Goal: Transaction & Acquisition: Purchase product/service

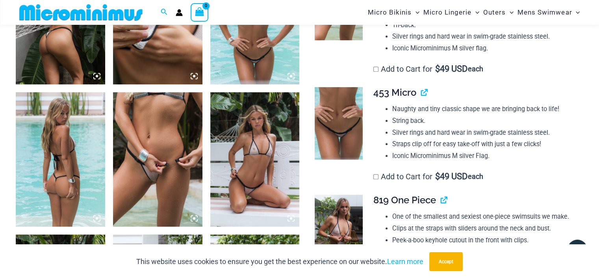
scroll to position [655, 0]
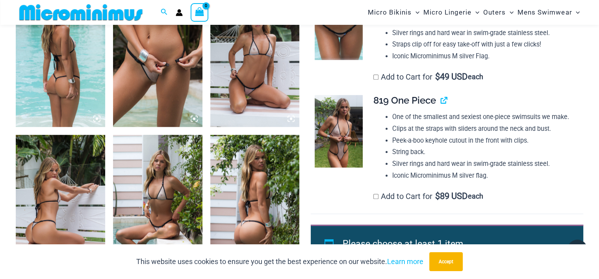
click at [156, 75] on img at bounding box center [157, 60] width 89 height 134
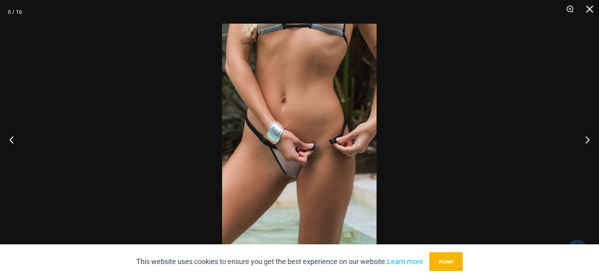
click at [467, 76] on div at bounding box center [299, 139] width 599 height 279
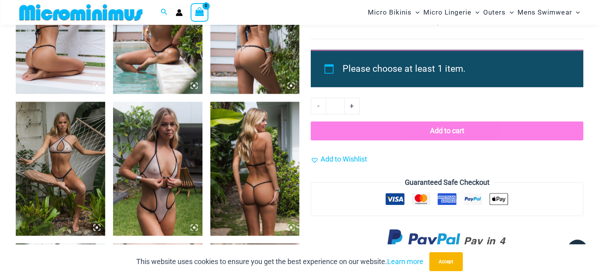
scroll to position [844, 0]
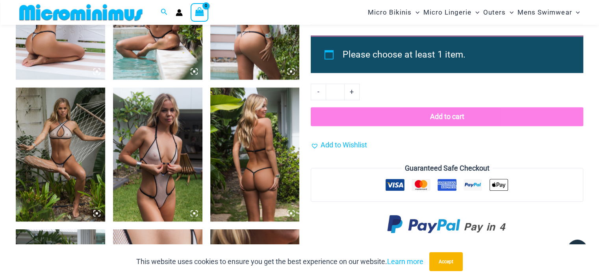
click at [164, 151] on img at bounding box center [157, 154] width 89 height 134
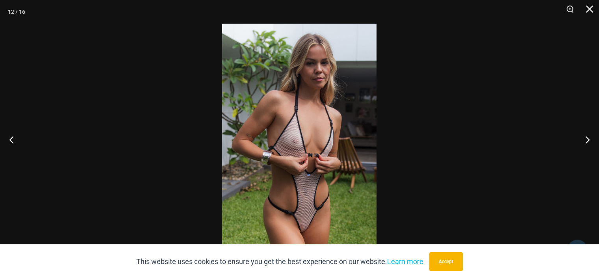
click at [444, 98] on div at bounding box center [299, 139] width 599 height 279
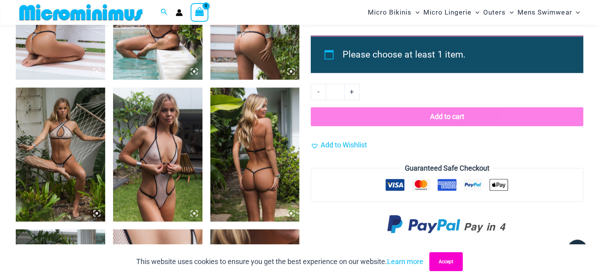
click at [442, 259] on button "Accept" at bounding box center [447, 261] width 34 height 19
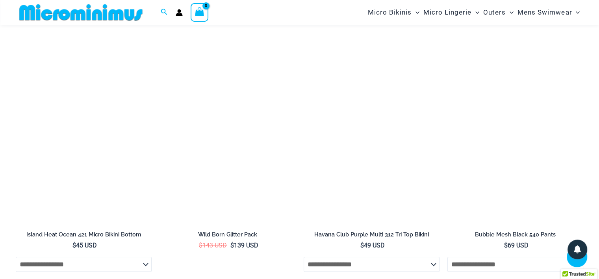
scroll to position [2689, 0]
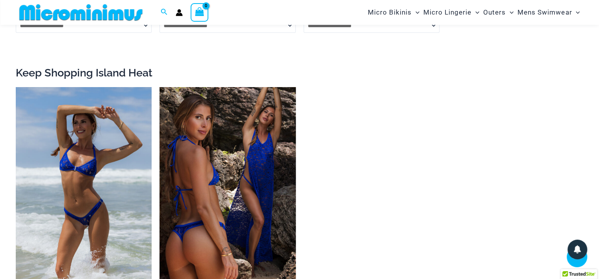
scroll to position [1128, 0]
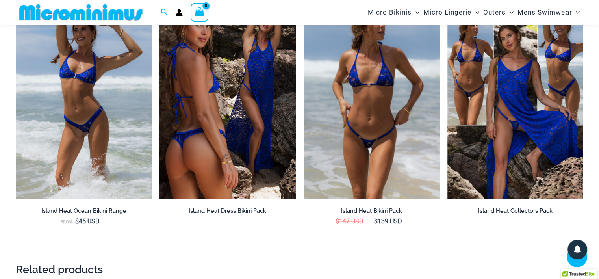
click at [361, 137] on img at bounding box center [372, 96] width 136 height 204
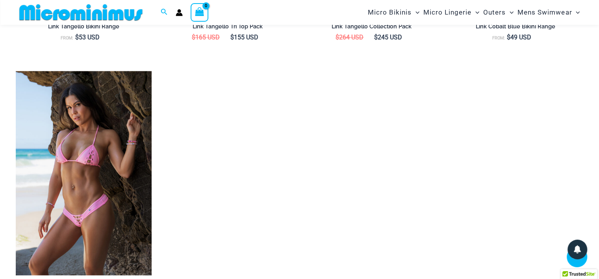
scroll to position [1268, 0]
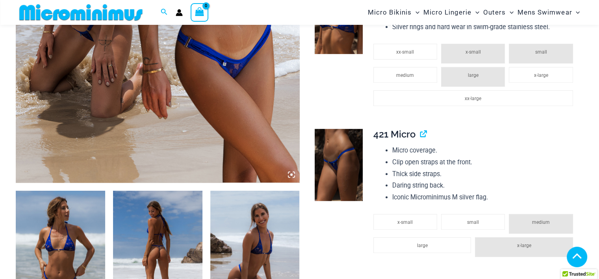
scroll to position [797, 0]
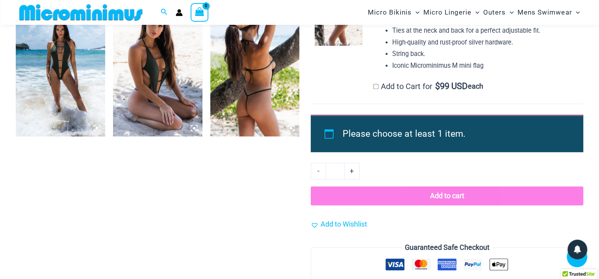
scroll to position [655, 0]
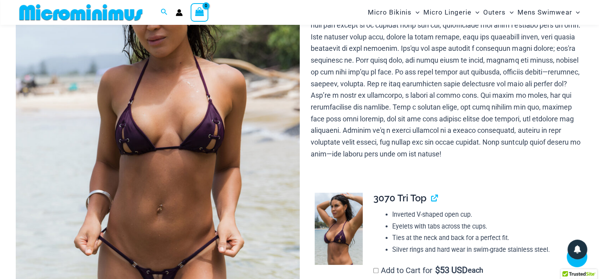
scroll to position [135, 0]
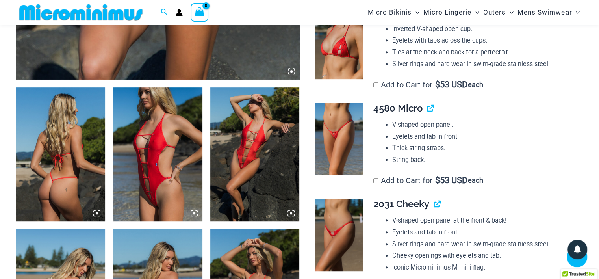
scroll to position [229, 0]
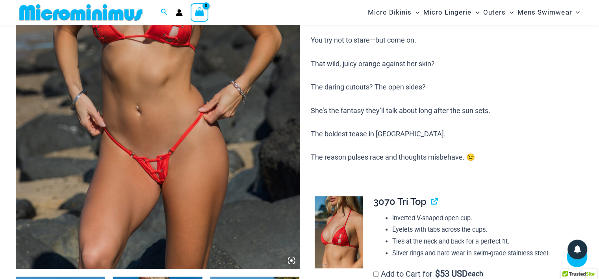
click at [180, 173] on img at bounding box center [158, 56] width 284 height 426
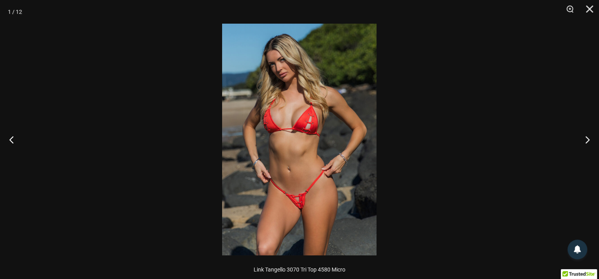
click at [300, 170] on img at bounding box center [299, 140] width 154 height 232
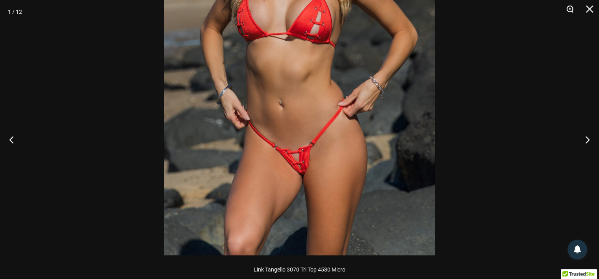
click at [568, 13] on button "Zoom" at bounding box center [568, 12] width 20 height 24
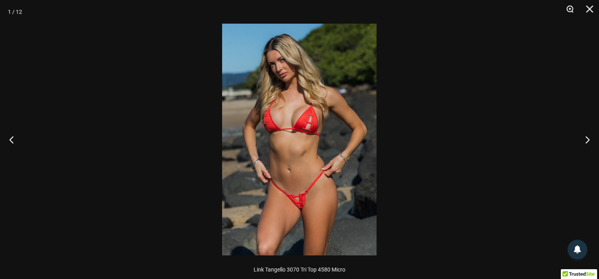
click at [568, 13] on button "Zoom" at bounding box center [568, 12] width 20 height 24
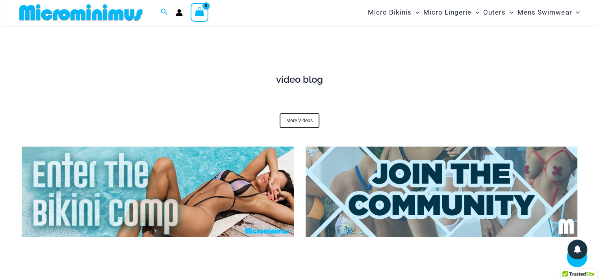
scroll to position [2736, 0]
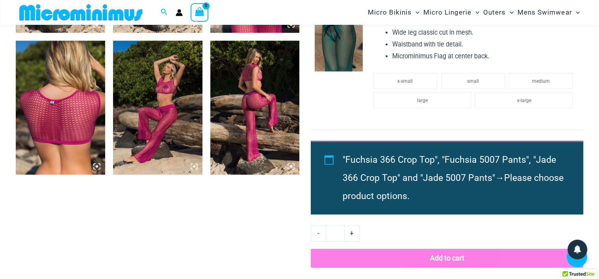
scroll to position [1128, 0]
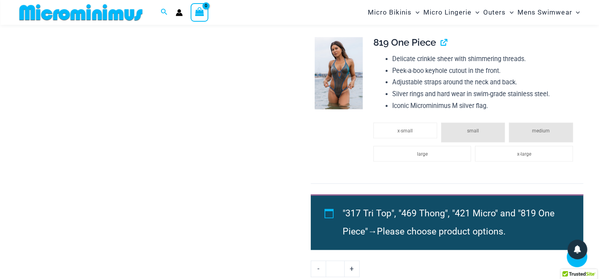
scroll to position [845, 0]
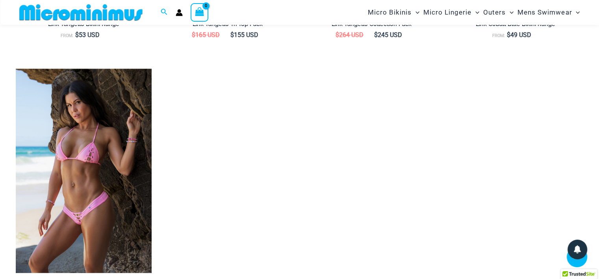
scroll to position [1270, 0]
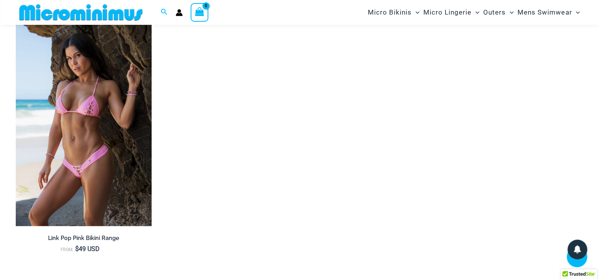
scroll to position [1317, 0]
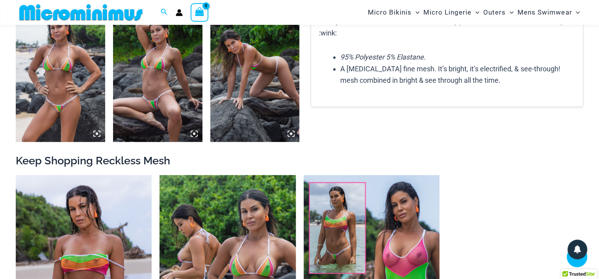
scroll to position [750, 0]
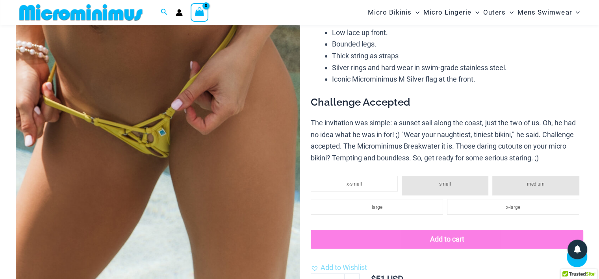
scroll to position [135, 0]
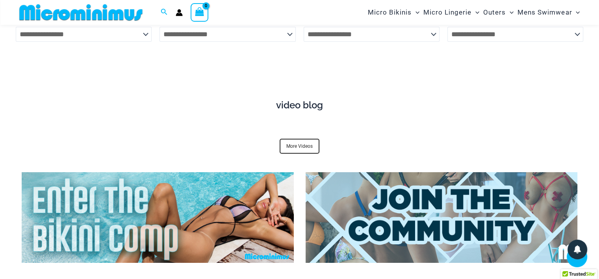
scroll to position [2832, 0]
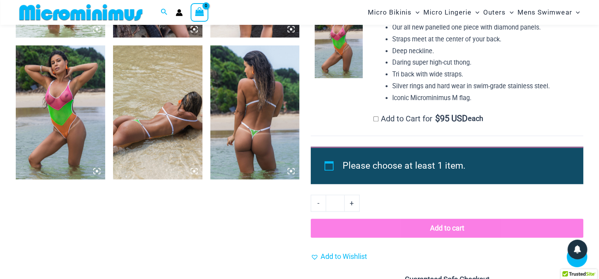
scroll to position [749, 0]
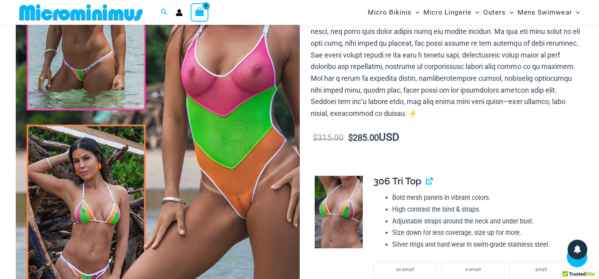
scroll to position [182, 0]
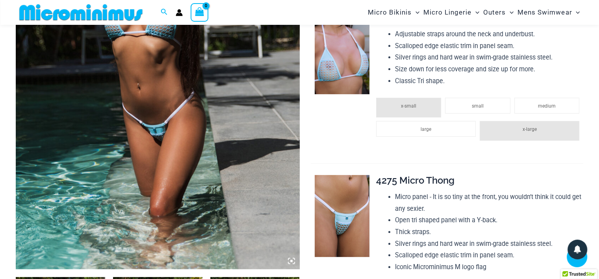
scroll to position [229, 0]
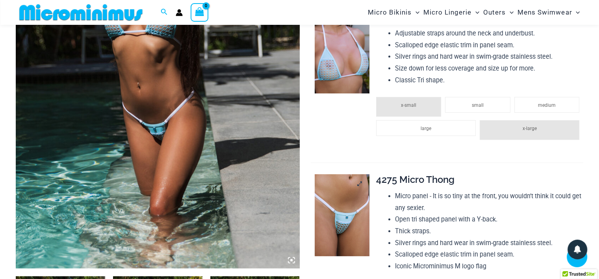
click at [342, 206] on img at bounding box center [342, 215] width 54 height 82
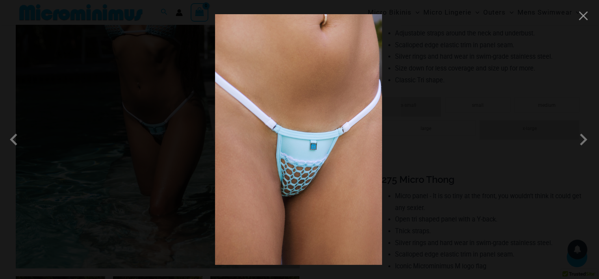
click at [454, 80] on div at bounding box center [299, 139] width 599 height 279
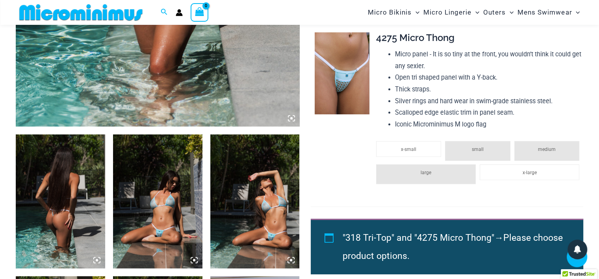
scroll to position [135, 0]
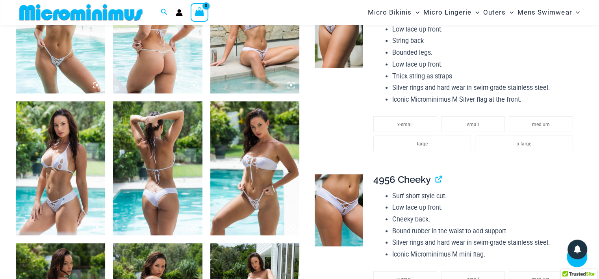
scroll to position [797, 0]
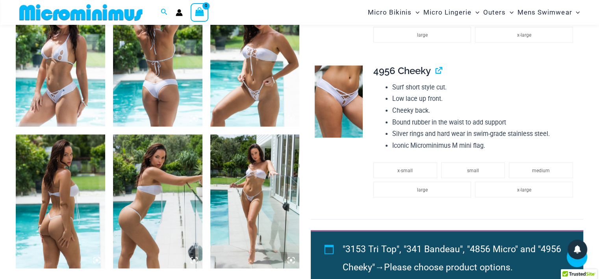
click at [263, 77] on img at bounding box center [254, 60] width 89 height 134
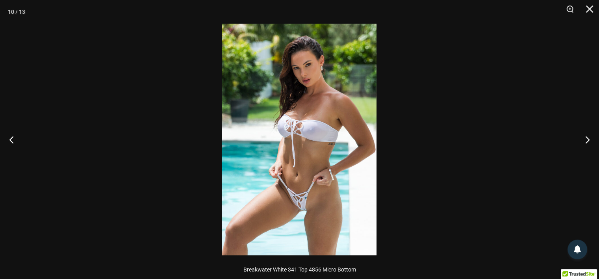
click at [278, 162] on img at bounding box center [299, 140] width 154 height 232
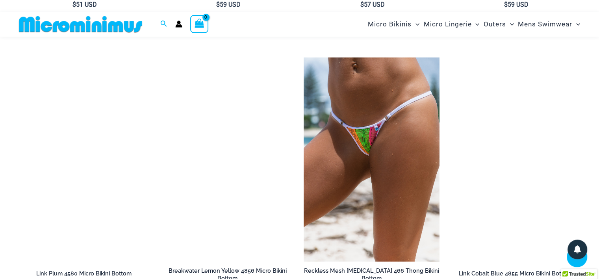
scroll to position [2168, 0]
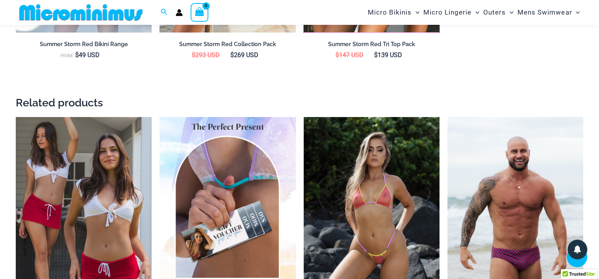
scroll to position [1081, 0]
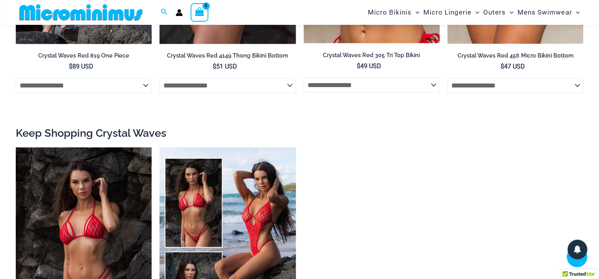
scroll to position [986, 0]
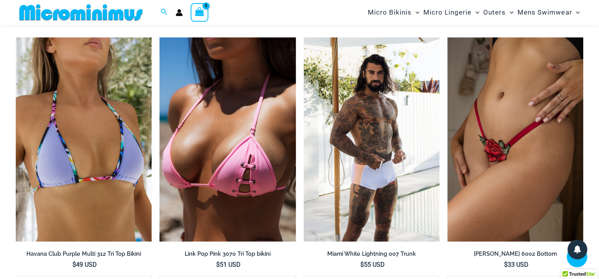
scroll to position [2830, 0]
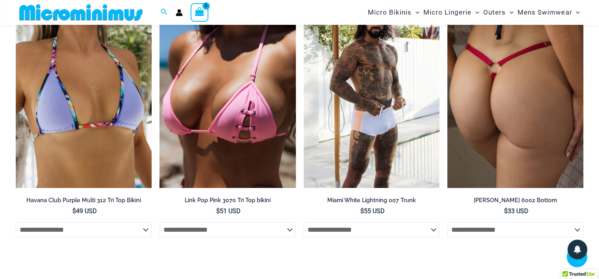
click at [488, 104] on img at bounding box center [516, 86] width 136 height 204
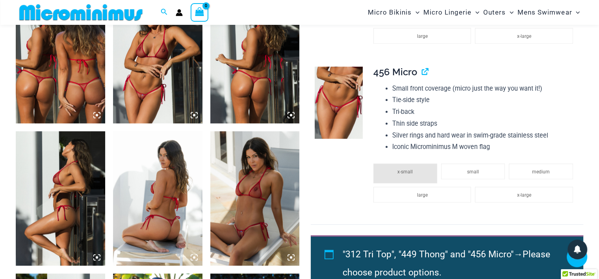
scroll to position [371, 0]
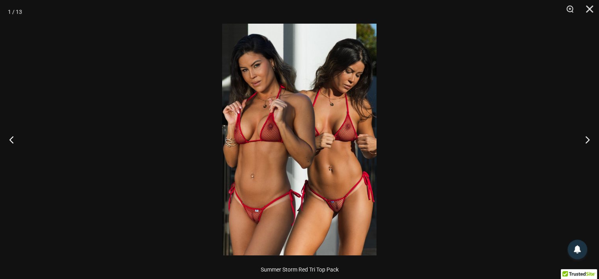
click at [332, 110] on img at bounding box center [299, 140] width 154 height 232
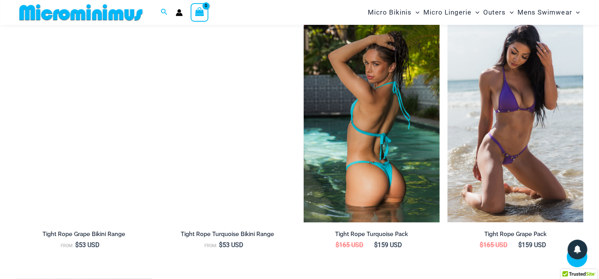
scroll to position [1081, 0]
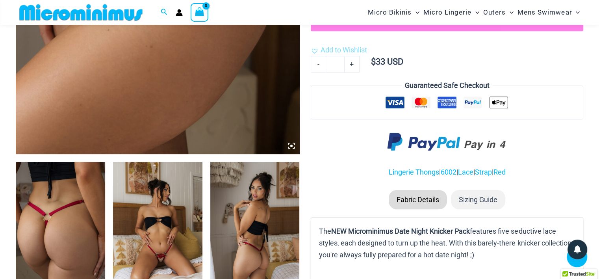
scroll to position [372, 0]
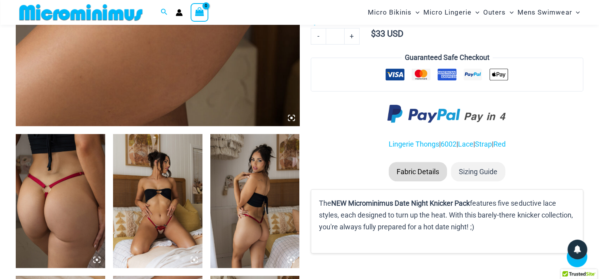
click at [166, 199] on img at bounding box center [157, 201] width 89 height 134
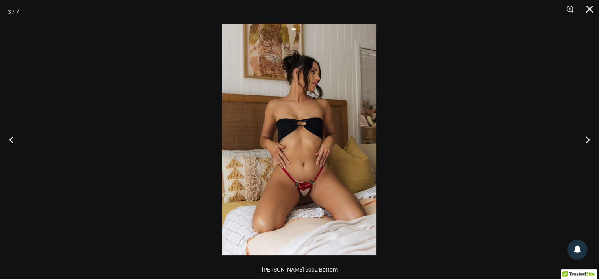
click at [434, 164] on div at bounding box center [299, 139] width 599 height 279
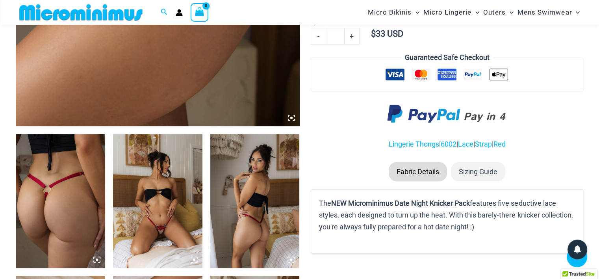
scroll to position [561, 0]
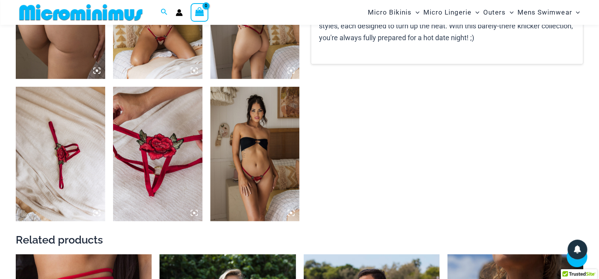
click at [158, 158] on img at bounding box center [157, 154] width 89 height 134
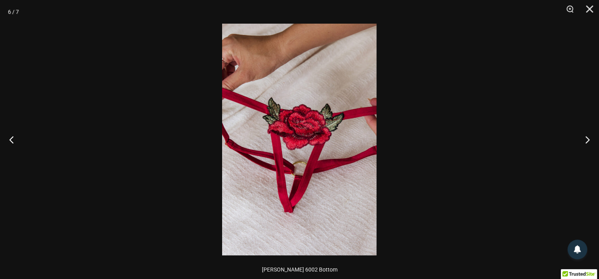
click at [128, 91] on div at bounding box center [299, 139] width 599 height 279
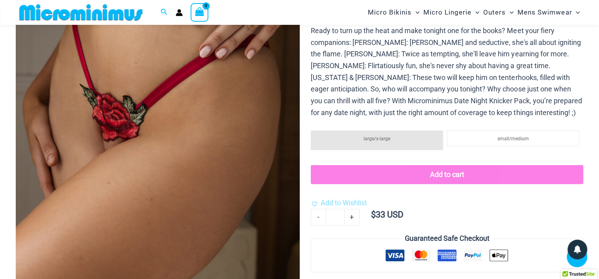
scroll to position [0, 0]
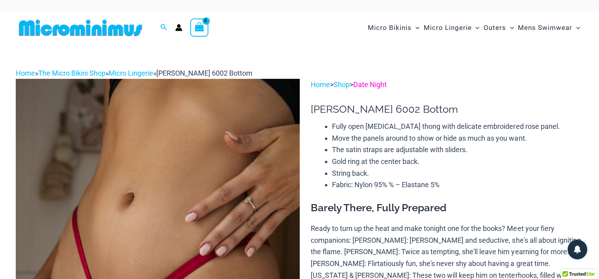
click at [384, 87] on link "Date Night" at bounding box center [371, 84] width 34 height 8
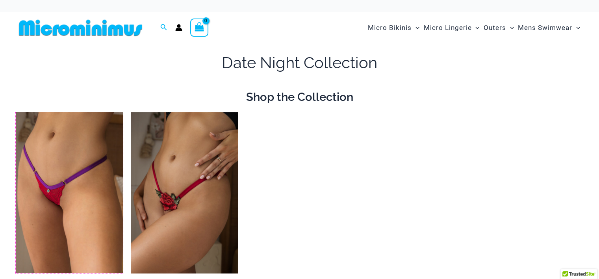
drag, startPoint x: 65, startPoint y: 168, endPoint x: 397, endPoint y: 107, distance: 338.1
click at [396, 104] on div "**********" at bounding box center [300, 200] width 568 height 313
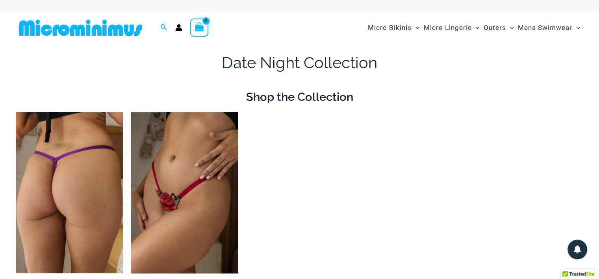
click at [85, 163] on img at bounding box center [69, 192] width 107 height 161
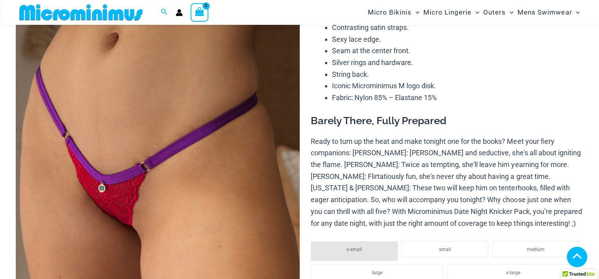
scroll to position [89, 0]
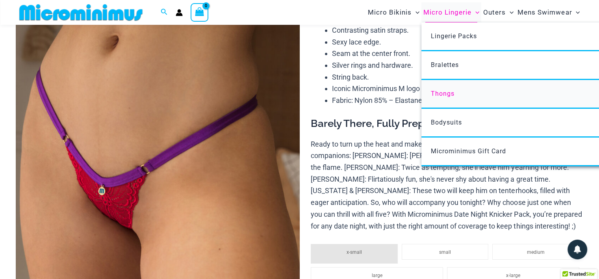
click at [446, 94] on span "Thongs" at bounding box center [443, 93] width 24 height 7
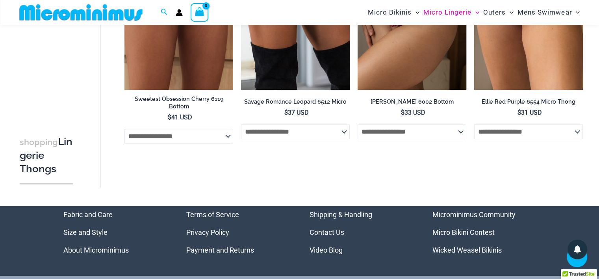
scroll to position [892, 0]
